Goal: Information Seeking & Learning: Understand process/instructions

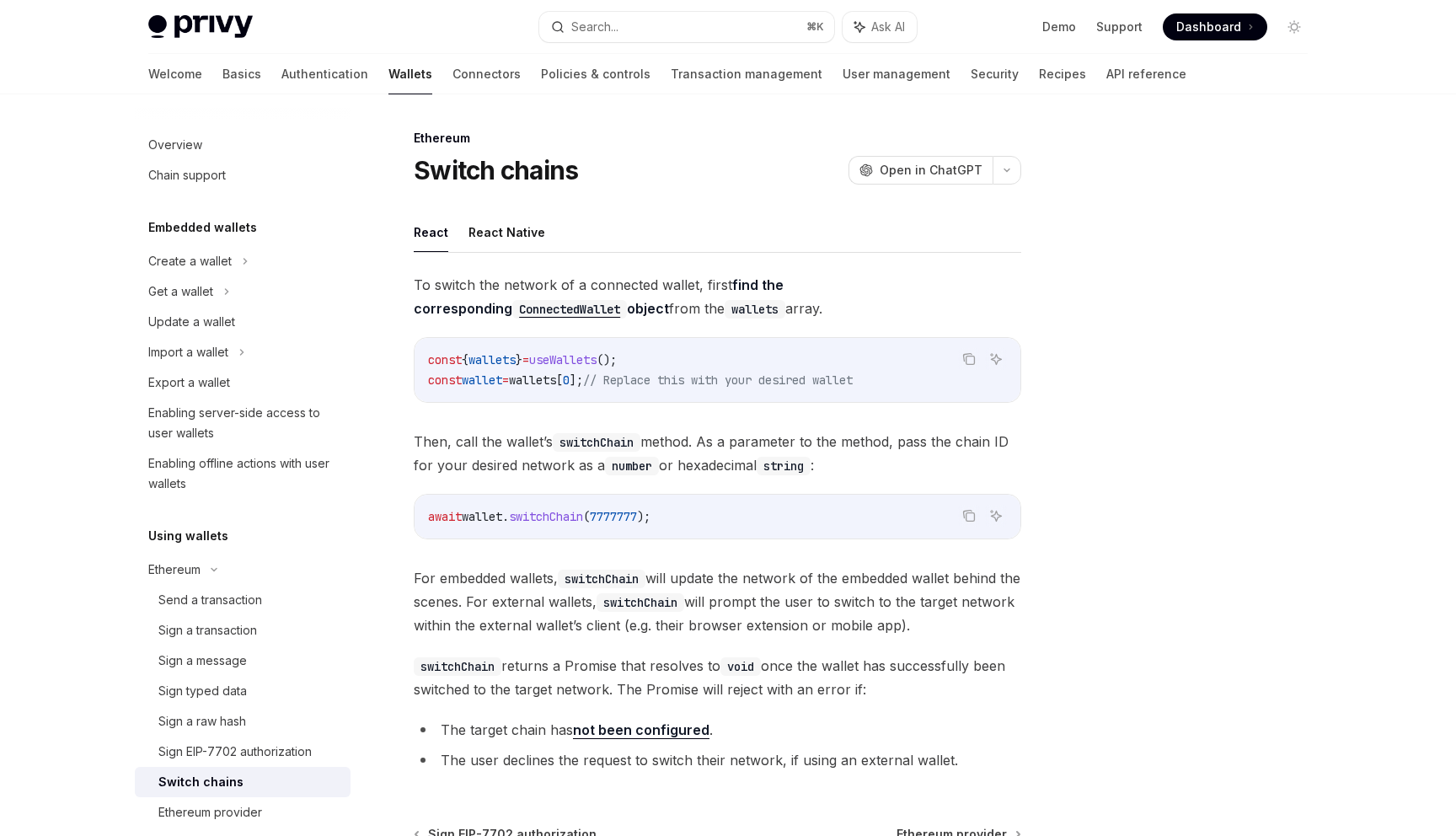
click at [551, 531] on div "await wallet . switchChain ( 7777777 );" at bounding box center [717, 516] width 606 height 44
click at [551, 516] on span "switchChain" at bounding box center [546, 516] width 74 height 15
copy span "switchChain"
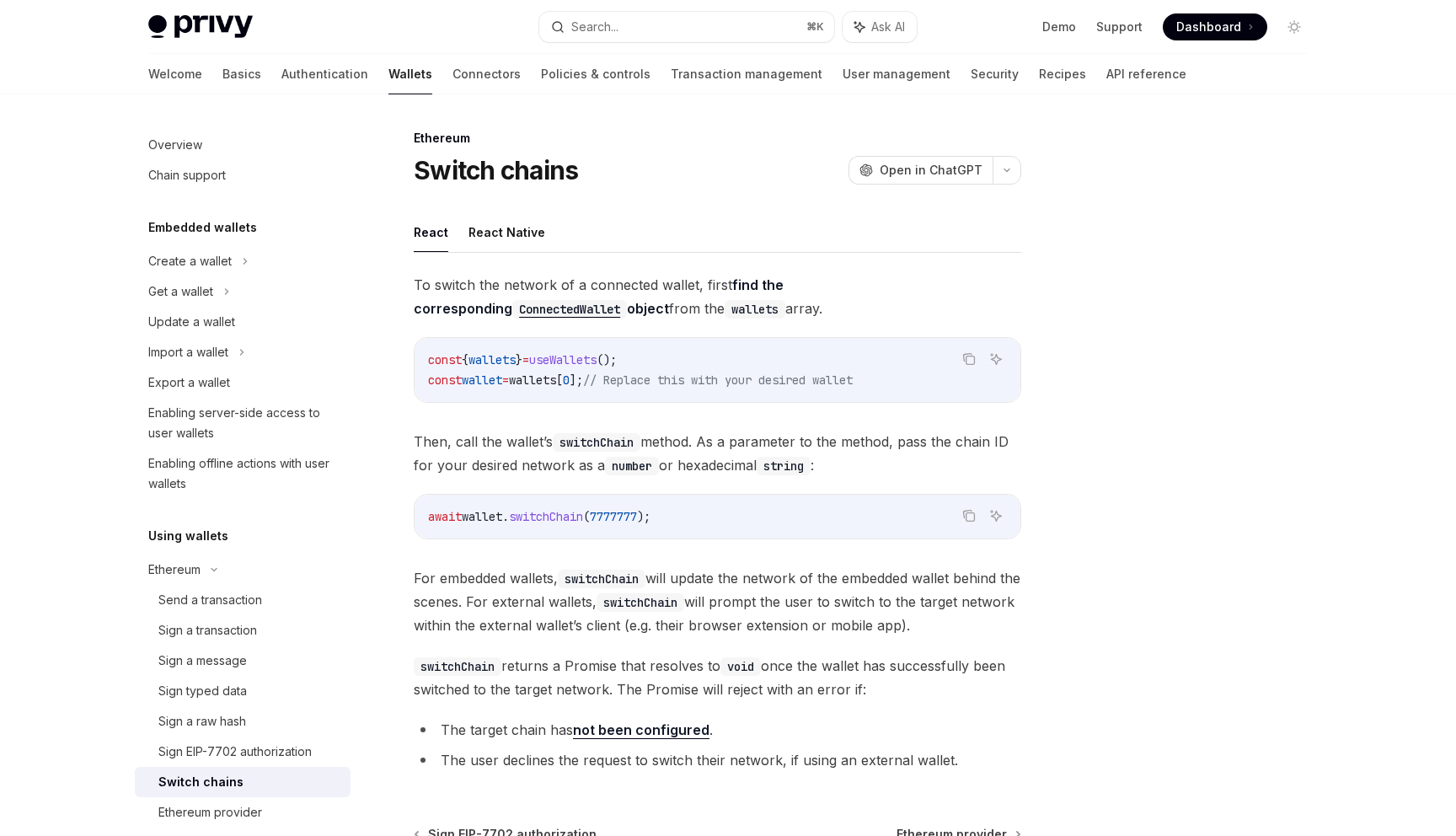
click at [637, 530] on div "await wallet . switchChain ( 7777777 );" at bounding box center [717, 516] width 606 height 44
click at [484, 511] on span "wallet" at bounding box center [482, 516] width 41 height 15
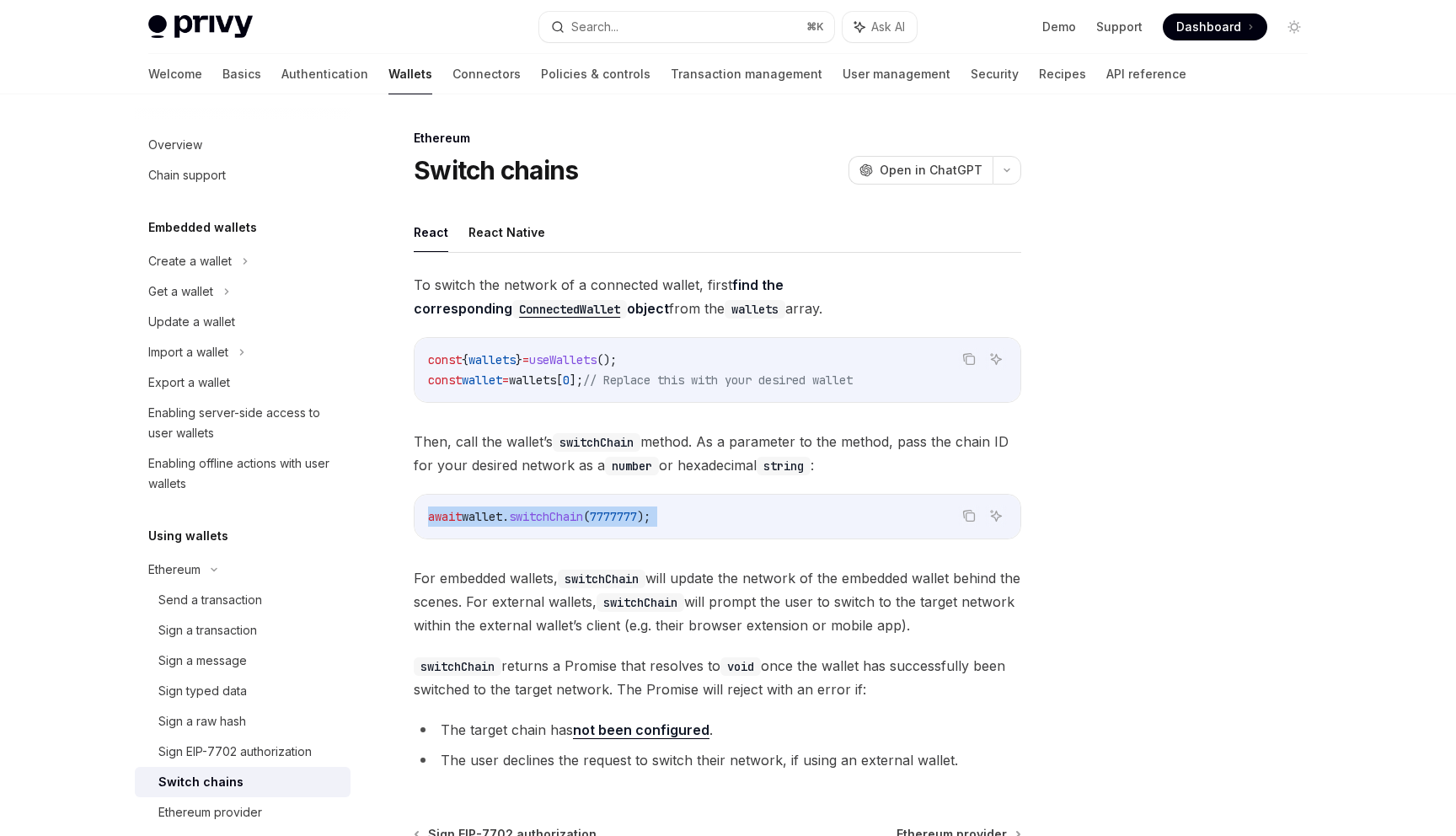
copy code "await wallet . switchChain ( 7777777 );"
click at [558, 517] on span "switchChain" at bounding box center [546, 516] width 74 height 15
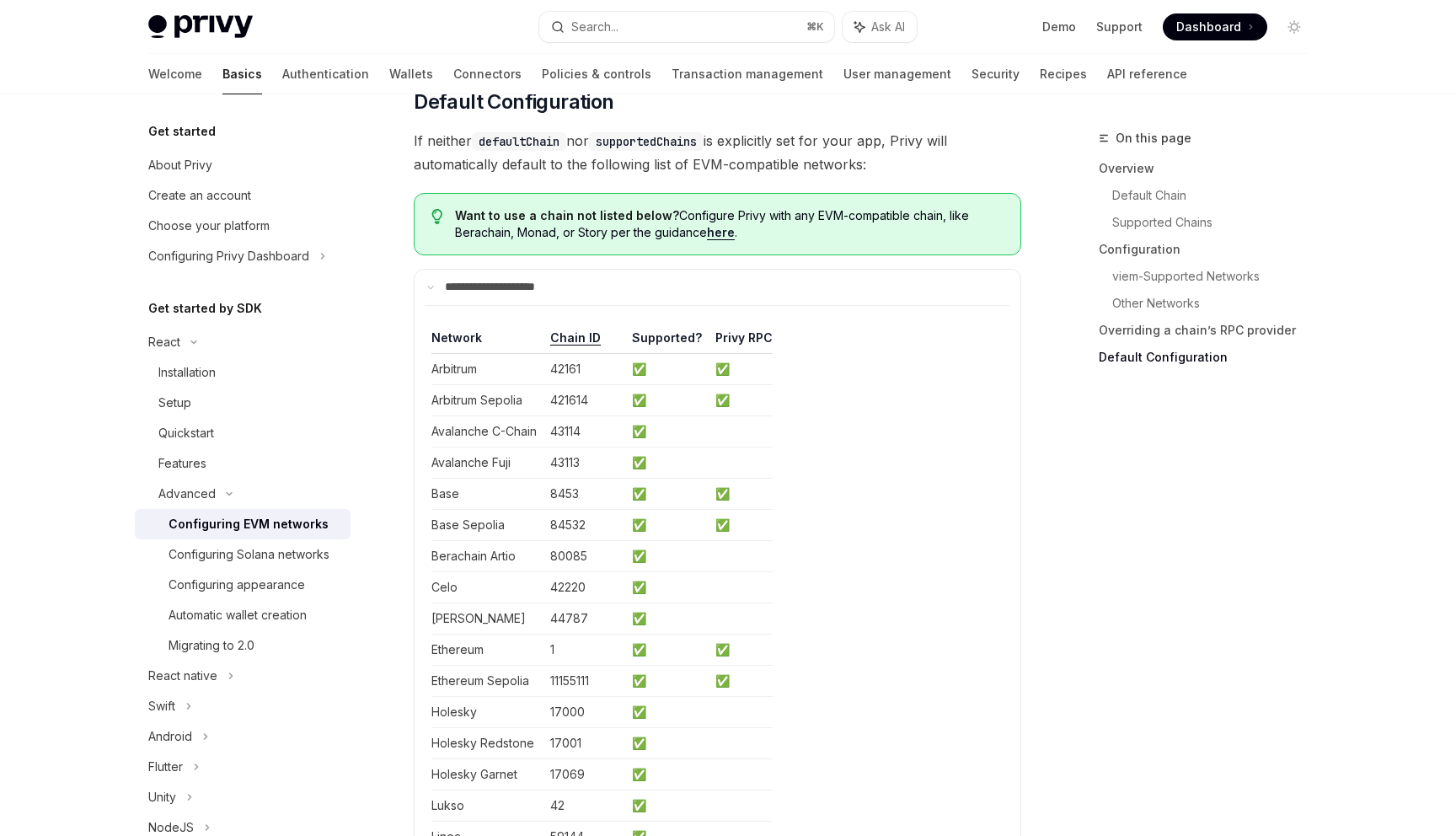
scroll to position [4269, 0]
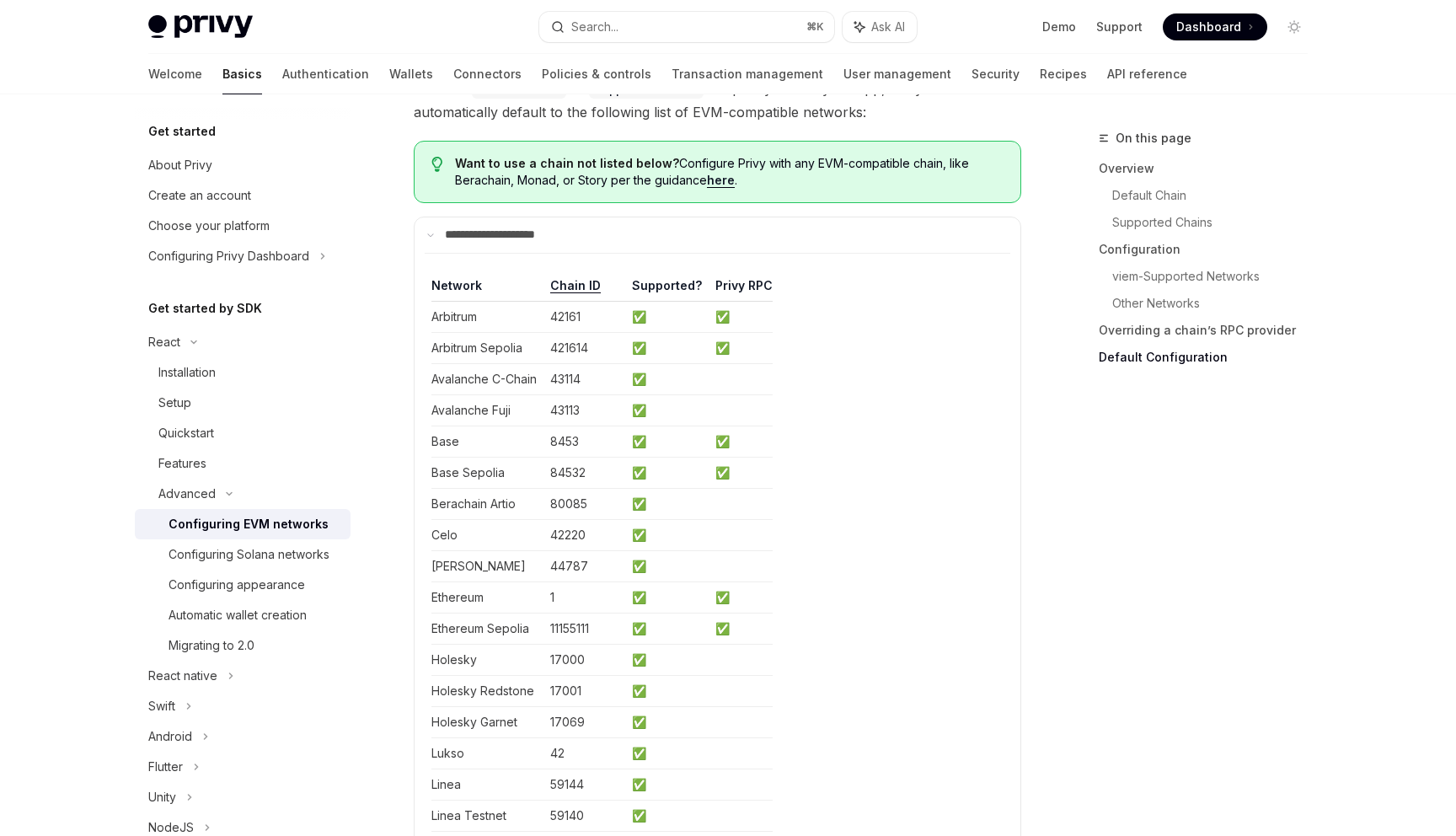
click at [577, 613] on td "1" at bounding box center [584, 597] width 82 height 31
click at [577, 642] on td "11155111" at bounding box center [584, 628] width 82 height 31
copy td "11155111"
